Goal: Task Accomplishment & Management: Manage account settings

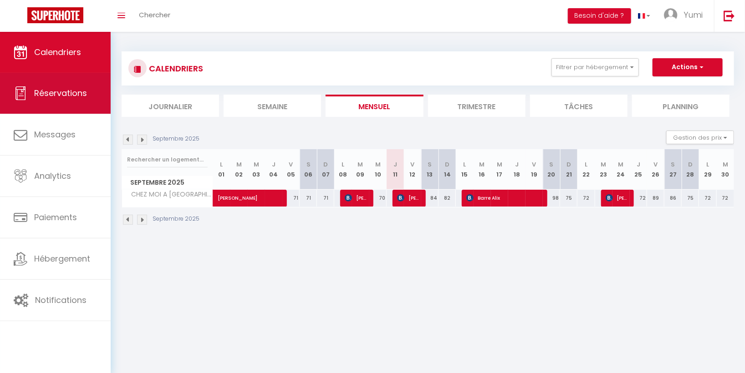
click at [58, 93] on span "Réservations" at bounding box center [60, 92] width 53 height 11
select select "not_cancelled"
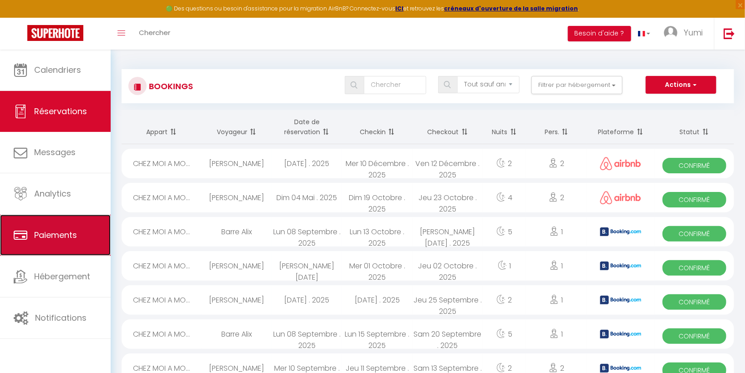
click at [79, 234] on link "Paiements" at bounding box center [55, 235] width 111 height 41
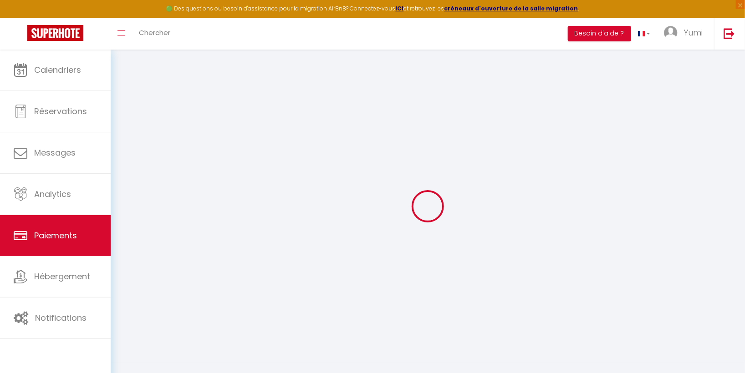
select select "2"
select select "0"
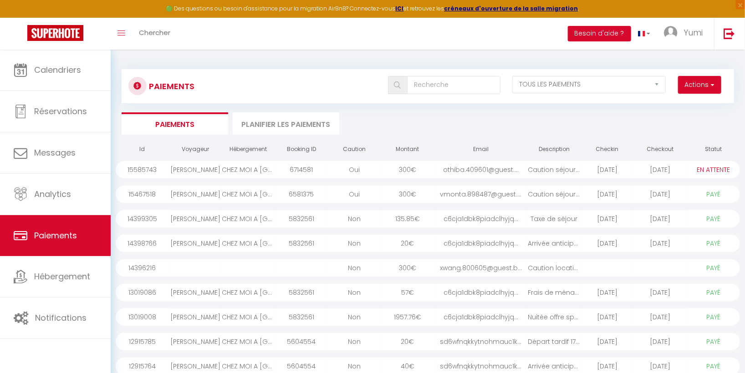
click at [186, 169] on div "[PERSON_NAME]" at bounding box center [194, 169] width 53 height 17
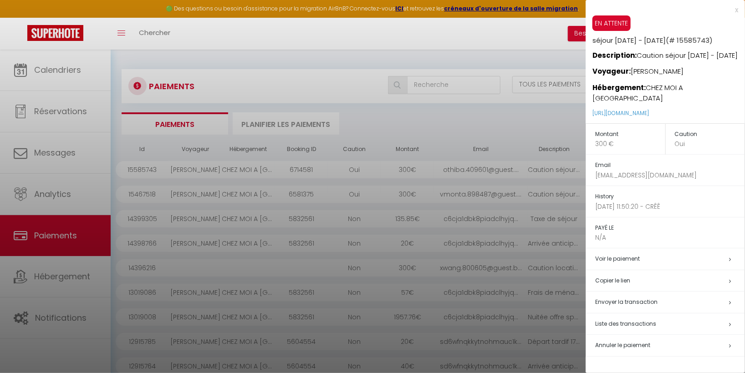
click at [737, 10] on div "x" at bounding box center [662, 10] width 153 height 11
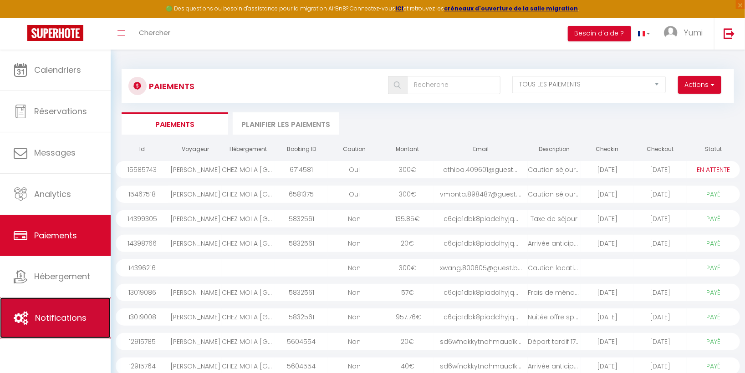
click at [90, 308] on link "Notifications" at bounding box center [55, 318] width 111 height 41
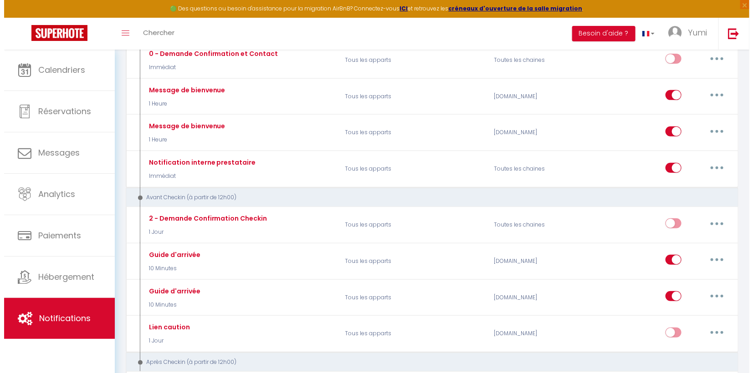
scroll to position [191, 0]
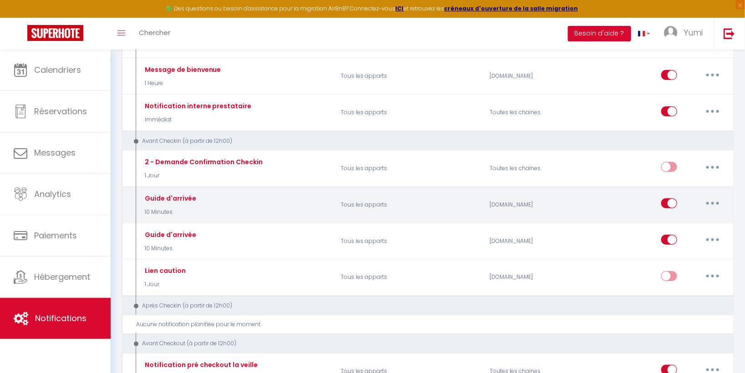
click at [463, 197] on p "Tous les apparts" at bounding box center [409, 205] width 149 height 26
click at [183, 196] on div "Guide d'arrivée" at bounding box center [170, 199] width 54 height 10
click at [714, 204] on button "button" at bounding box center [712, 203] width 25 height 15
click at [688, 219] on link "Editer" at bounding box center [688, 224] width 67 height 15
type input "Guide d'arrivée"
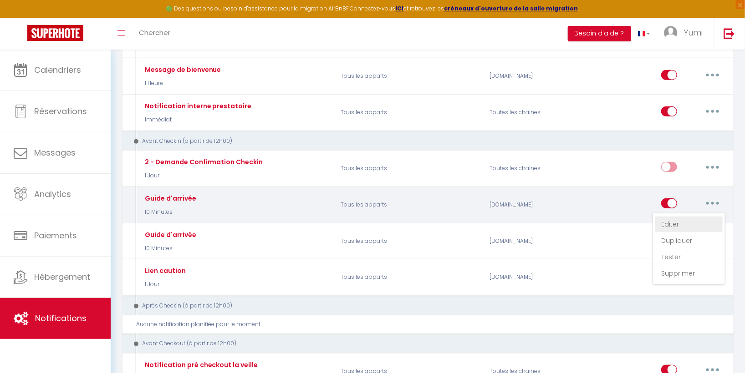
select select "10 Minutes"
select select "if_deposit_is_paid"
checkbox input "true"
checkbox input "false"
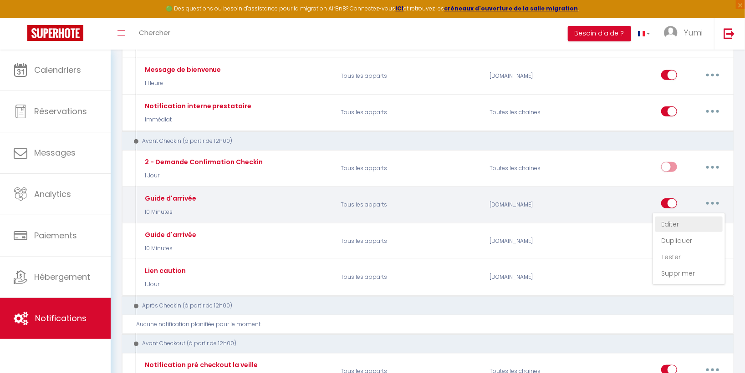
radio input "true"
type input "Guide d'arrivée"
